Goal: Information Seeking & Learning: Learn about a topic

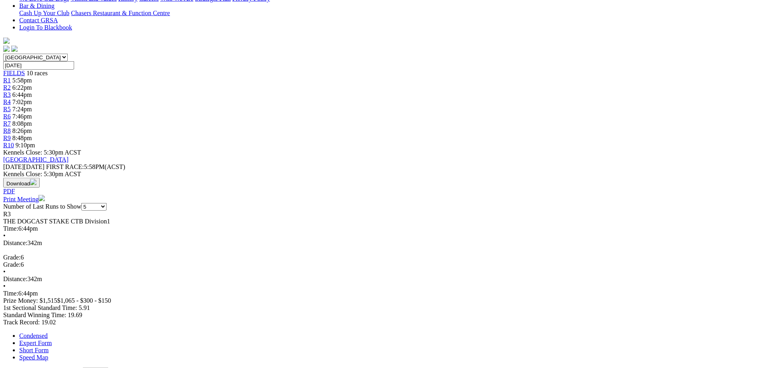
scroll to position [204, 0]
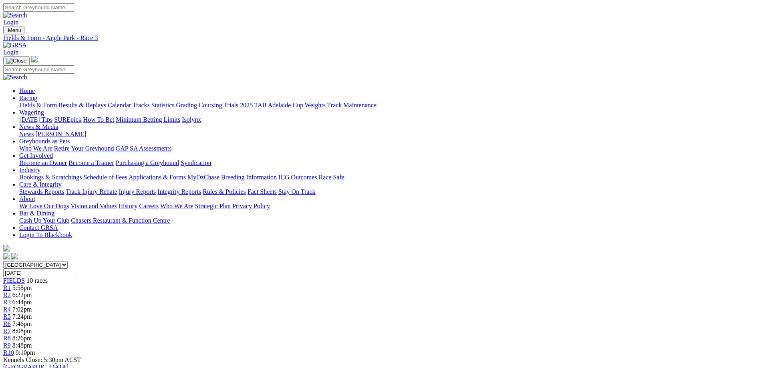
click at [25, 277] on span "FIELDS" at bounding box center [14, 280] width 22 height 7
click at [57, 102] on link "Fields & Form" at bounding box center [38, 105] width 38 height 7
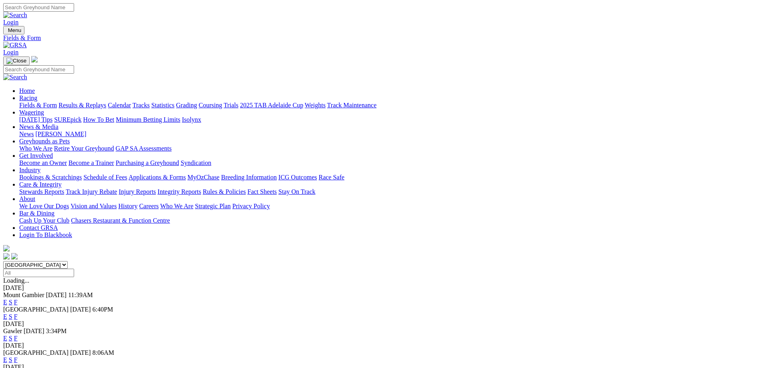
click at [18, 335] on link "F" at bounding box center [16, 338] width 4 height 7
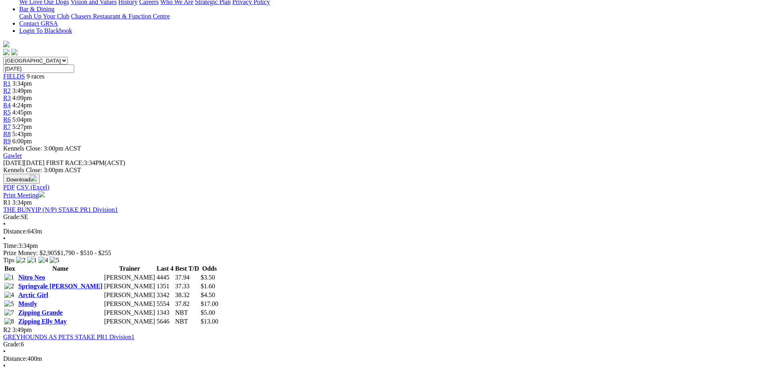
scroll to position [41, 0]
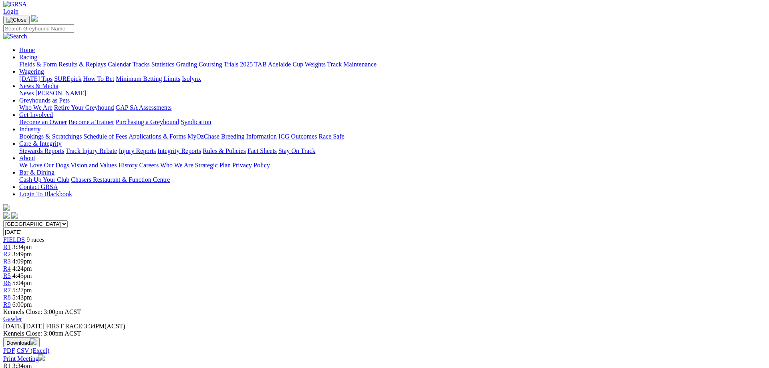
click at [11, 258] on link "R3" at bounding box center [7, 261] width 8 height 7
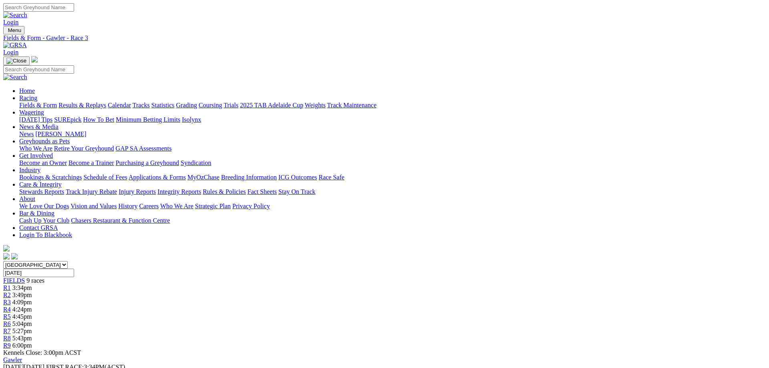
click at [166, 277] on div "FIELDS 9 races" at bounding box center [384, 280] width 763 height 7
click at [57, 102] on link "Fields & Form" at bounding box center [38, 105] width 38 height 7
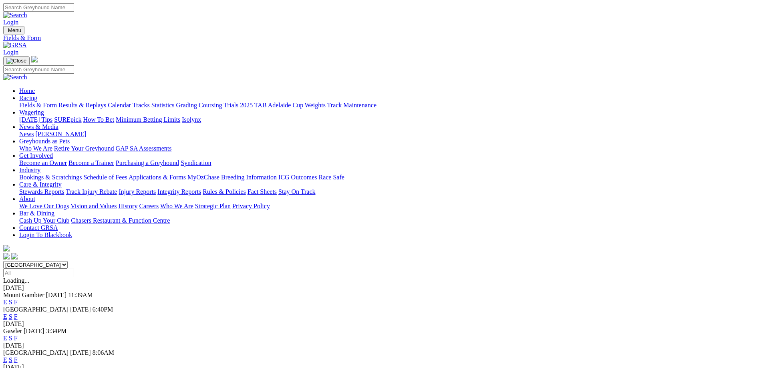
click at [18, 357] on link "F" at bounding box center [16, 360] width 4 height 7
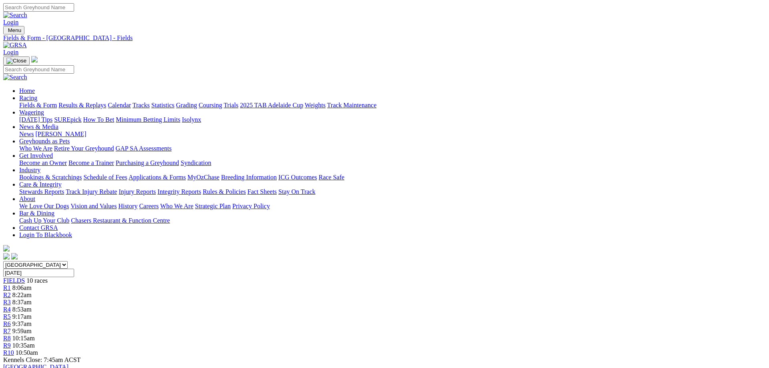
click at [57, 102] on link "Fields & Form" at bounding box center [38, 105] width 38 height 7
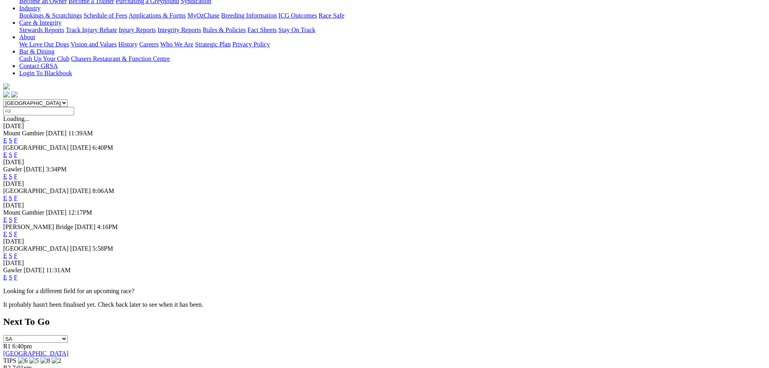
scroll to position [163, 0]
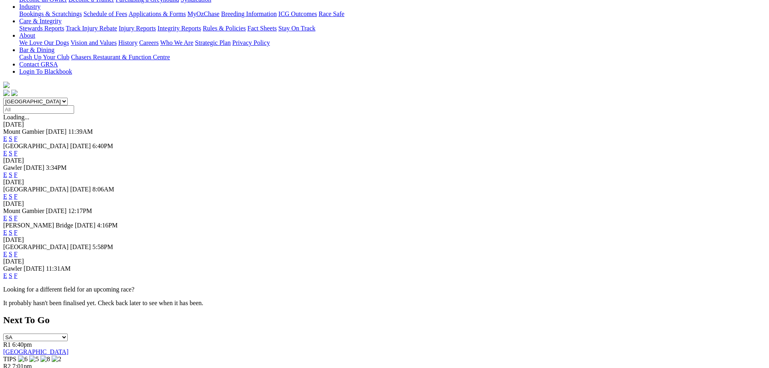
click at [18, 279] on link "F" at bounding box center [16, 275] width 4 height 7
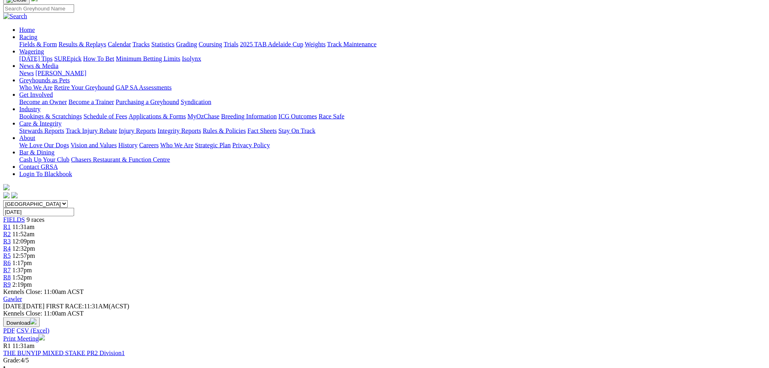
scroll to position [41, 0]
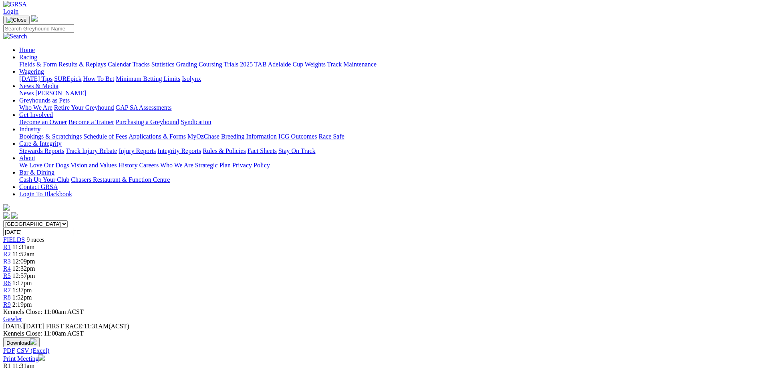
click at [11, 287] on link "R7" at bounding box center [7, 290] width 8 height 7
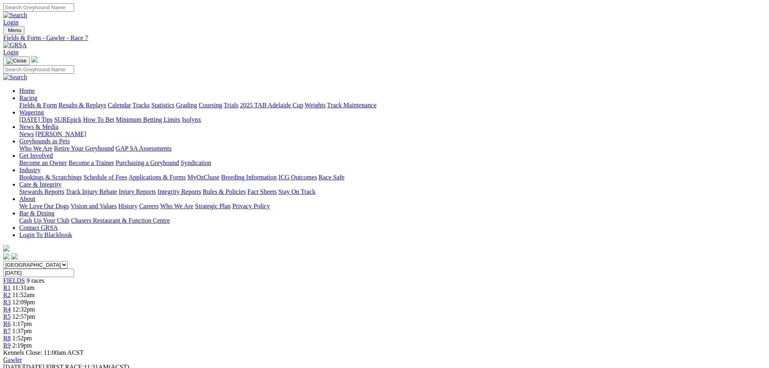
click at [57, 102] on link "Fields & Form" at bounding box center [38, 105] width 38 height 7
